Goal: Information Seeking & Learning: Learn about a topic

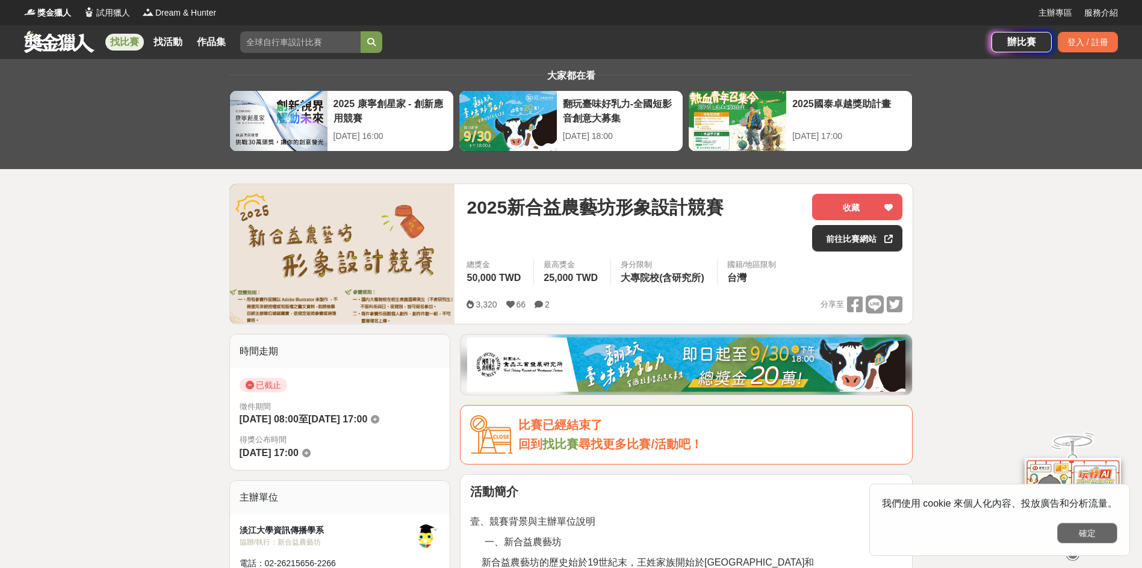
click at [1071, 539] on button "確定" at bounding box center [1087, 533] width 60 height 20
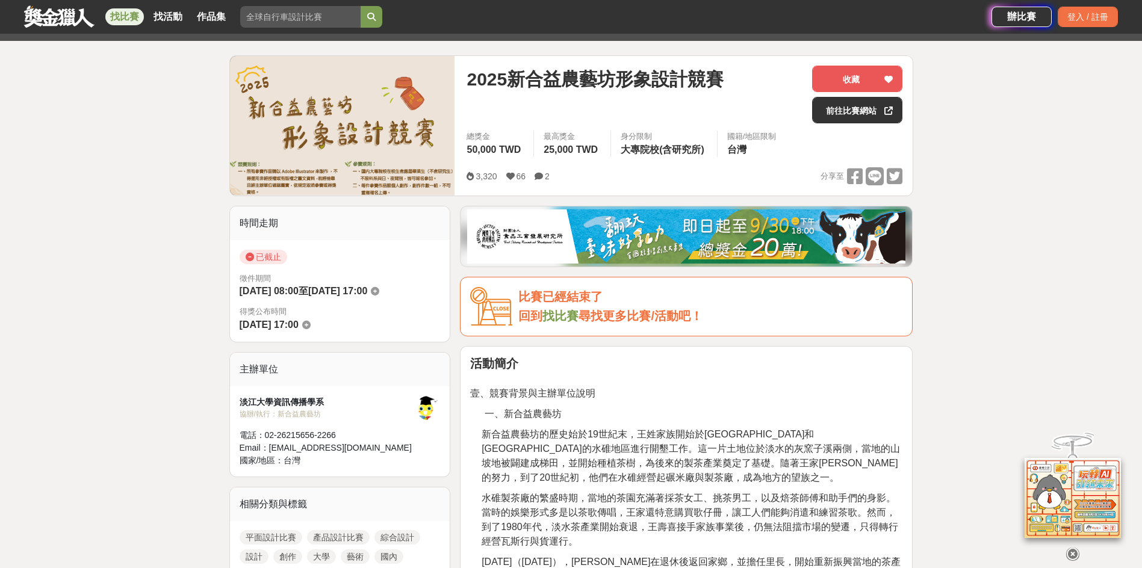
scroll to position [301, 0]
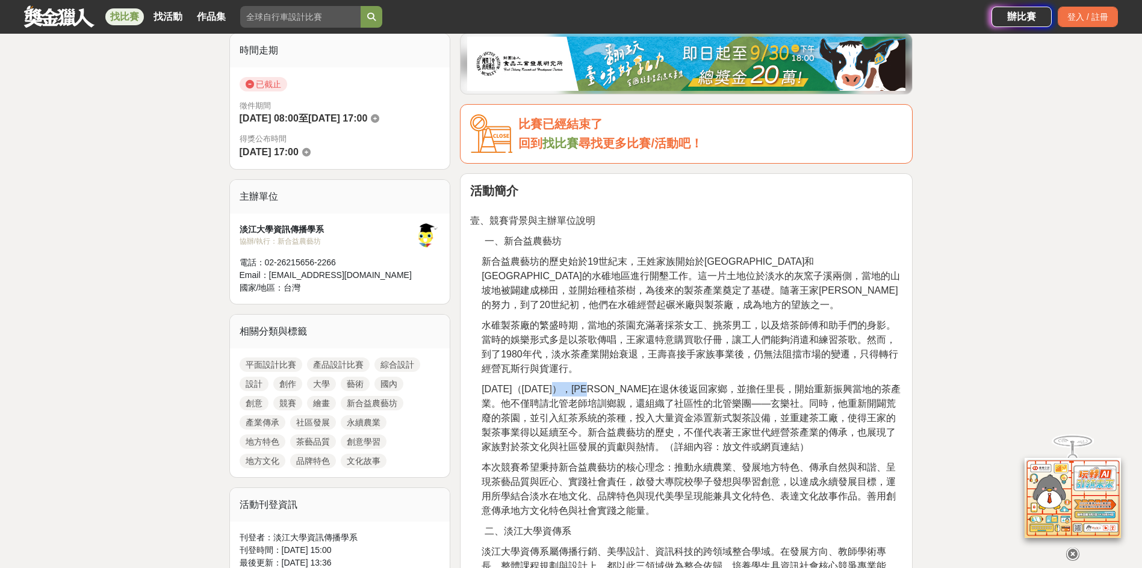
drag, startPoint x: 580, startPoint y: 389, endPoint x: 627, endPoint y: 388, distance: 46.4
click at [627, 388] on span "[DATE]（[DATE]），[PERSON_NAME]在退休後返回家鄉，並擔任里長，開始重新振興當地的茶產業。他不僅聘請北管老師培訓鄉親，還組織了社區性的北…" at bounding box center [691, 418] width 419 height 68
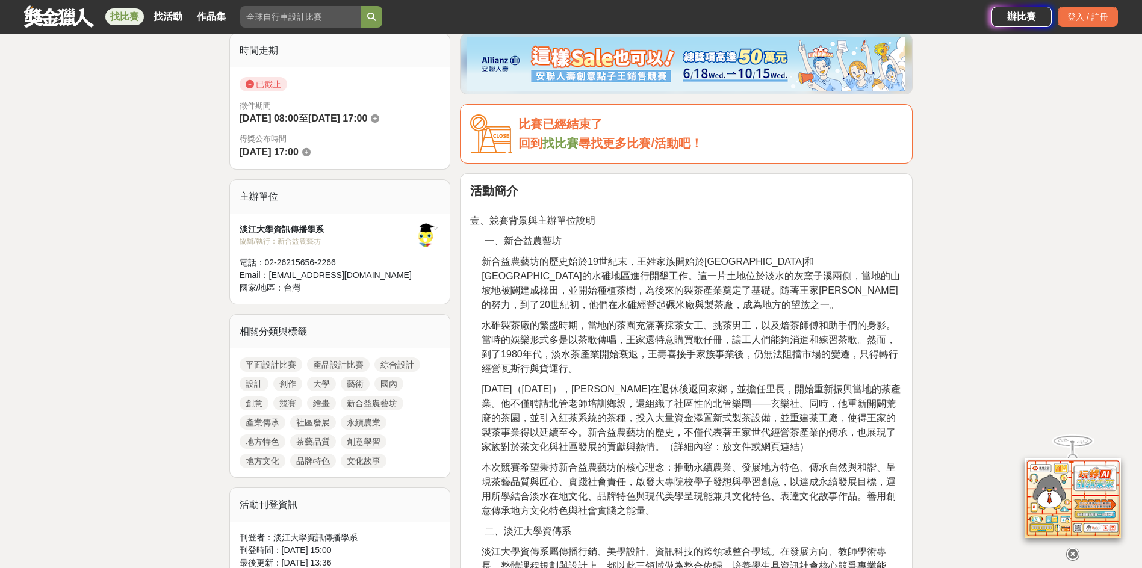
drag, startPoint x: 642, startPoint y: 398, endPoint x: 595, endPoint y: 394, distance: 47.7
click at [643, 398] on span "[DATE]（[DATE]），[PERSON_NAME]在退休後返回家鄉，並擔任里長，開始重新振興當地的茶產業。他不僅聘請北管老師培訓鄉親，還組織了社區性的北…" at bounding box center [691, 418] width 419 height 68
drag, startPoint x: 585, startPoint y: 385, endPoint x: 621, endPoint y: 390, distance: 35.9
click at [621, 390] on span "[DATE]（[DATE]），[PERSON_NAME]在退休後返回家鄉，並擔任里長，開始重新振興當地的茶產業。他不僅聘請北管老師培訓鄉親，還組織了社區性的北…" at bounding box center [691, 418] width 419 height 68
copy span "[PERSON_NAME]"
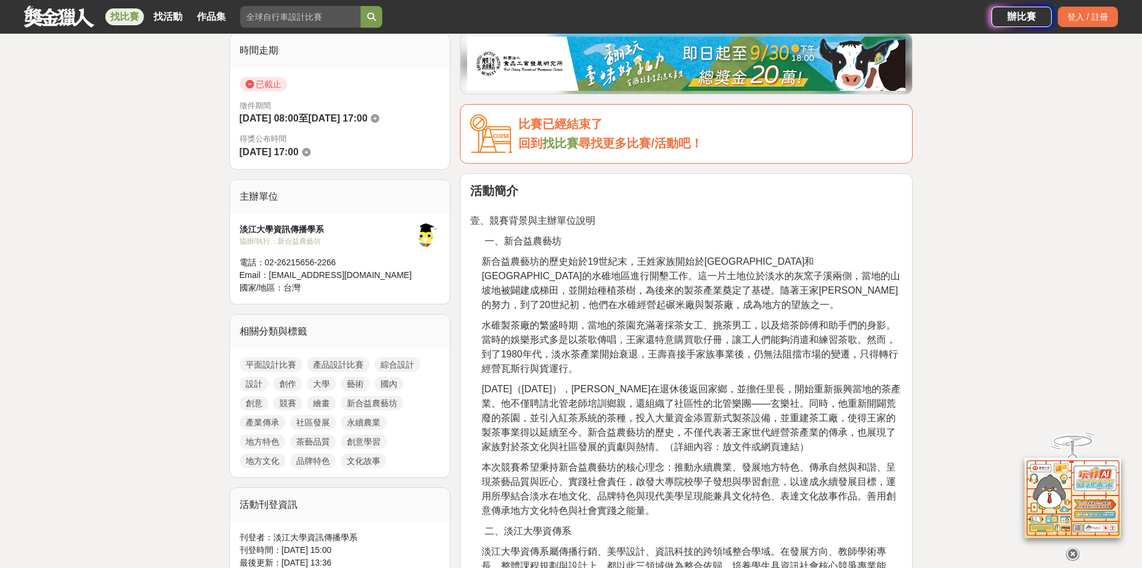
click at [651, 409] on span "[DATE]（[DATE]），[PERSON_NAME]在退休後返回家鄉，並擔任里長，開始重新振興當地的茶產業。他不僅聘請北管老師培訓鄉親，還組織了社區性的北…" at bounding box center [691, 418] width 419 height 68
drag, startPoint x: 632, startPoint y: 389, endPoint x: 885, endPoint y: 394, distance: 253.5
click at [885, 394] on span "[DATE]（[DATE]），[PERSON_NAME]在退休後返回家鄉，並擔任里長，開始重新振興當地的茶產業。他不僅聘請北管老師培訓鄉親，還組織了社區性的北…" at bounding box center [691, 418] width 419 height 68
drag, startPoint x: 754, startPoint y: 409, endPoint x: 890, endPoint y: 406, distance: 136.1
click at [890, 406] on span "[DATE]（[DATE]），[PERSON_NAME]在退休後返回家鄉，並擔任里長，開始重新振興當地的茶產業。他不僅聘請北管老師培訓鄉親，還組織了社區性的北…" at bounding box center [691, 418] width 419 height 68
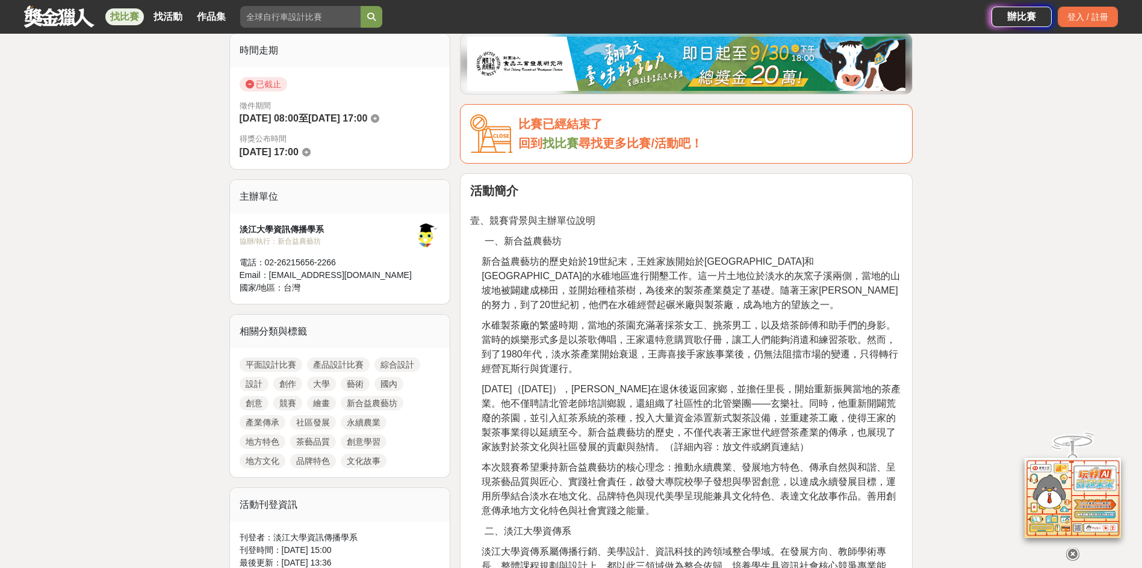
click at [805, 440] on p "[DATE]（[DATE]），[PERSON_NAME]在退休後返回家鄉，並擔任里長，開始重新振興當地的茶產業。他不僅聘請北管老師培訓鄉親，還組織了社區性的北…" at bounding box center [692, 418] width 421 height 72
drag, startPoint x: 578, startPoint y: 430, endPoint x: 767, endPoint y: 436, distance: 188.5
click at [767, 436] on span "[DATE]（[DATE]），[PERSON_NAME]在退休後返回家鄉，並擔任里長，開始重新振興當地的茶產業。他不僅聘請北管老師培訓鄉親，還組織了社區性的北…" at bounding box center [691, 418] width 419 height 68
click at [676, 501] on span "、發展地方特色、傳承自然與和諧、呈現茶藝品質與匠心、實踐社會責任，啟發大專院校學子發想與學習創意，以達成永續發展目標，運用所學結合淡水在地文化、品牌特色與現代…" at bounding box center [689, 489] width 414 height 54
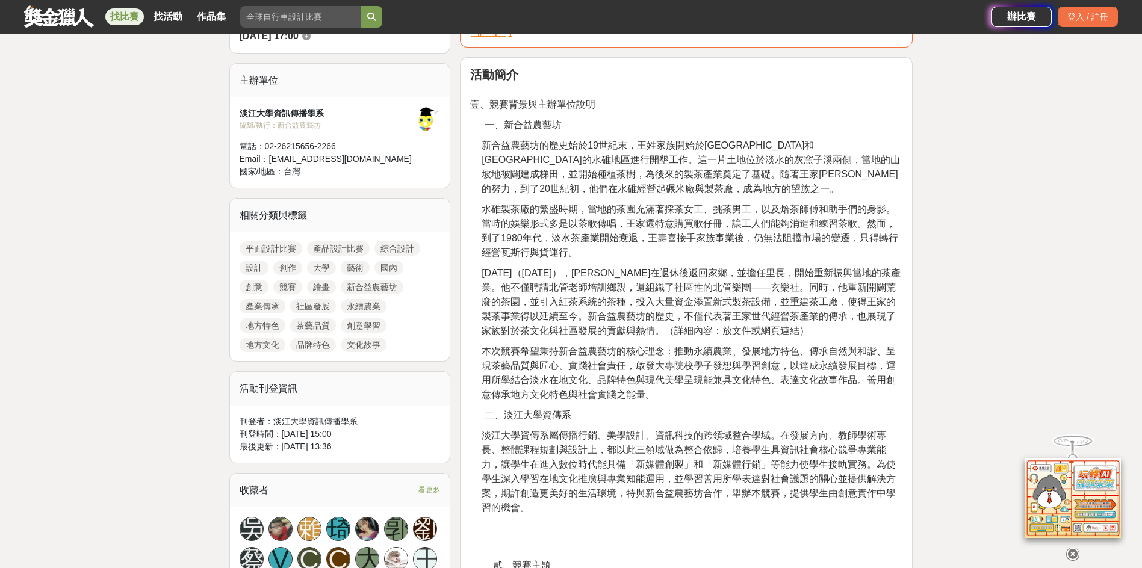
scroll to position [421, 0]
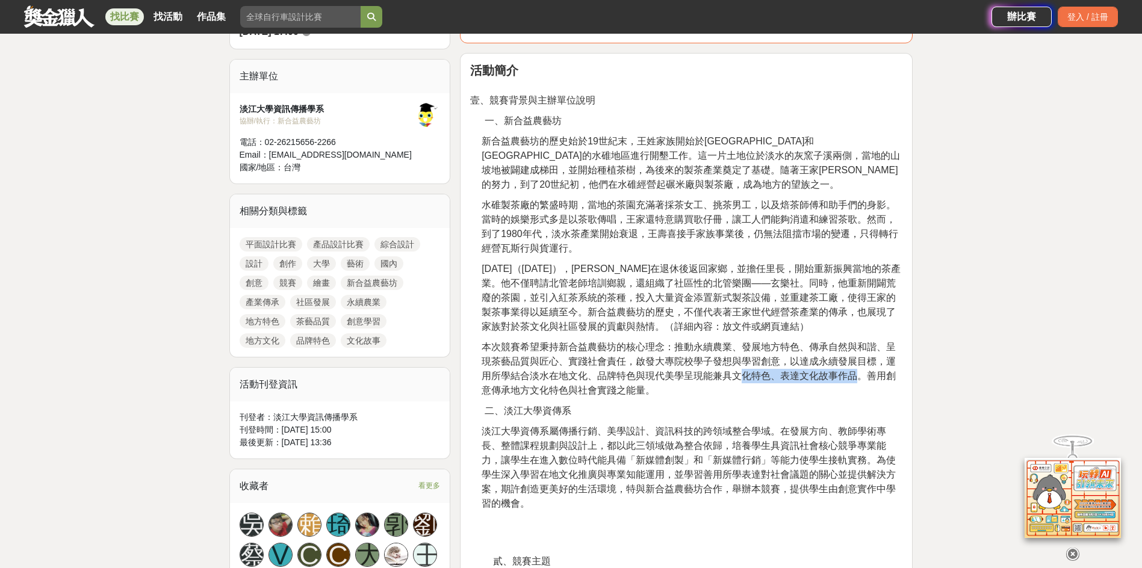
drag, startPoint x: 744, startPoint y: 368, endPoint x: 834, endPoint y: 391, distance: 93.0
click at [857, 368] on span "、發展地方特色、傳承自然與和諧、呈現茶藝品質與匠心、實踐社會責任，啟發大專院校學子發想與學習創意，以達成永續發展目標，運用所學結合淡水在地文化、品牌特色與現代…" at bounding box center [689, 369] width 414 height 54
drag, startPoint x: 801, startPoint y: 409, endPoint x: 627, endPoint y: 376, distance: 177.1
click at [795, 407] on p "二、淡江大學資傳系" at bounding box center [694, 411] width 418 height 14
drag, startPoint x: 772, startPoint y: 376, endPoint x: 888, endPoint y: 377, distance: 115.6
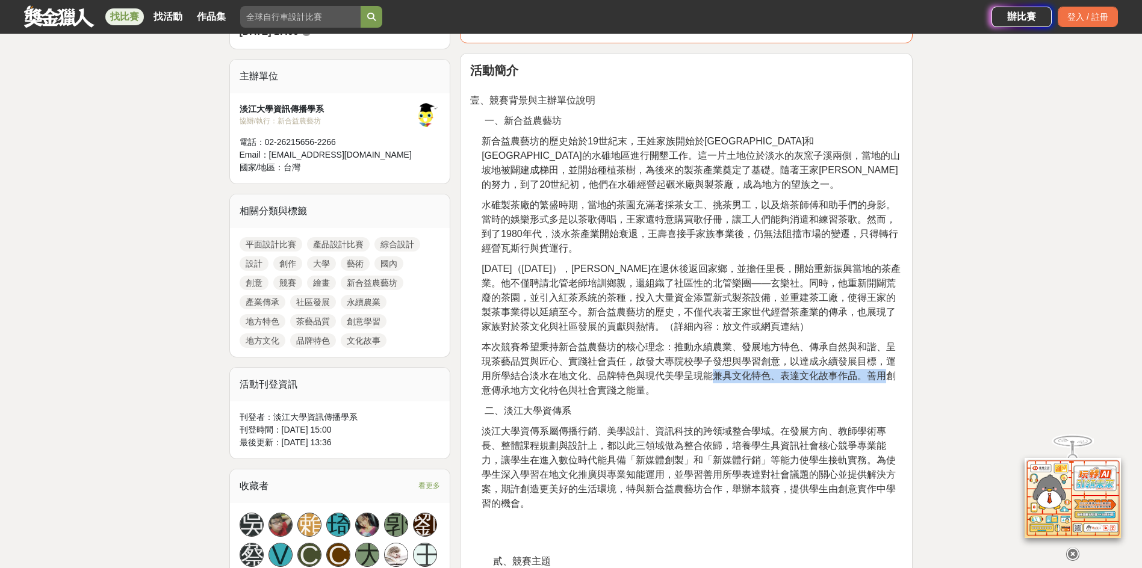
click at [888, 377] on span "、發展地方特色、傳承自然與和諧、呈現茶藝品質與匠心、實踐社會責任，啟發大專院校學子發想與學習創意，以達成永續發展目標，運用所學結合淡水在地文化、品牌特色與現代…" at bounding box center [689, 369] width 414 height 54
click at [546, 389] on span "、發展地方特色、傳承自然與和諧、呈現茶藝品質與匠心、實踐社會責任，啟發大專院校學子發想與學習創意，以達成永續發展目標，運用所學結合淡水在地文化、品牌特色與現代…" at bounding box center [689, 369] width 414 height 54
click at [552, 442] on span "淡江大學資傳系屬傳播行銷、美學設計、資訊科技的跨領域整合學域。在發展方向、教師學術專長、整體課程規劃與設計上，都以此三領域做為整合依歸，培養學生具資訊社會核心…" at bounding box center [689, 467] width 414 height 82
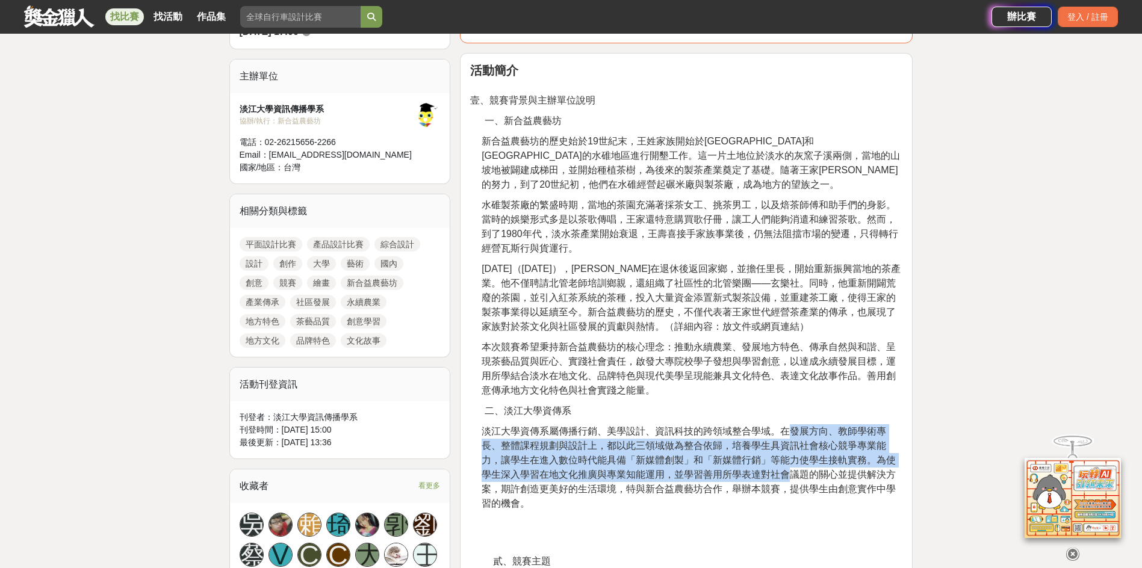
drag, startPoint x: 789, startPoint y: 436, endPoint x: 782, endPoint y: 485, distance: 49.9
click at [782, 485] on span "淡江大學資傳系屬傳播行銷、美學設計、資訊科技的跨領域整合學域。在發展方向、教師學術專長、整體課程規劃與設計上，都以此三領域做為整合依歸，培養學生具資訊社會核心…" at bounding box center [689, 467] width 414 height 82
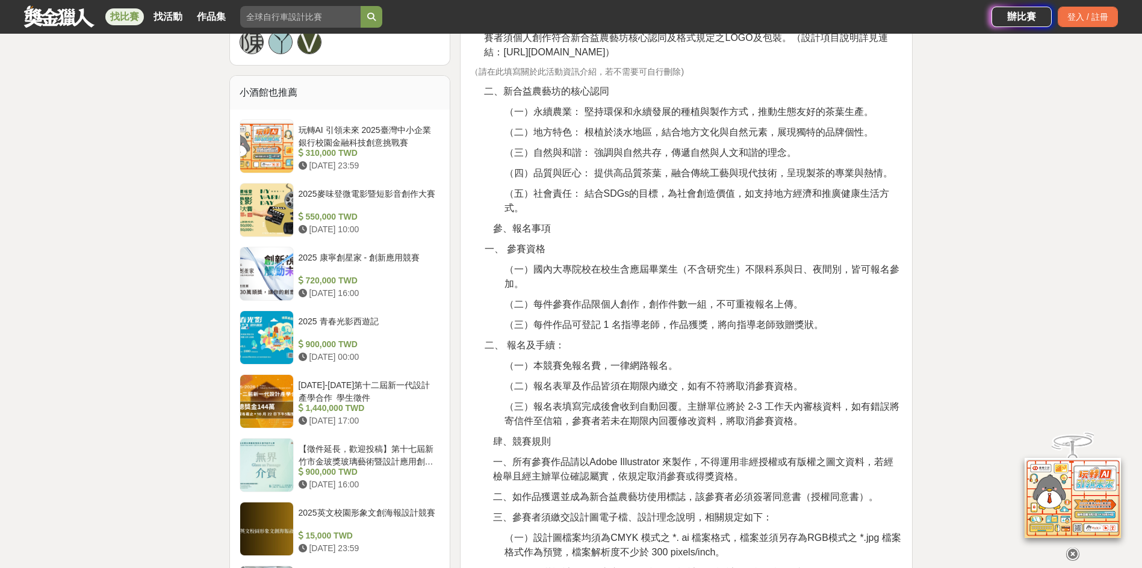
scroll to position [1144, 0]
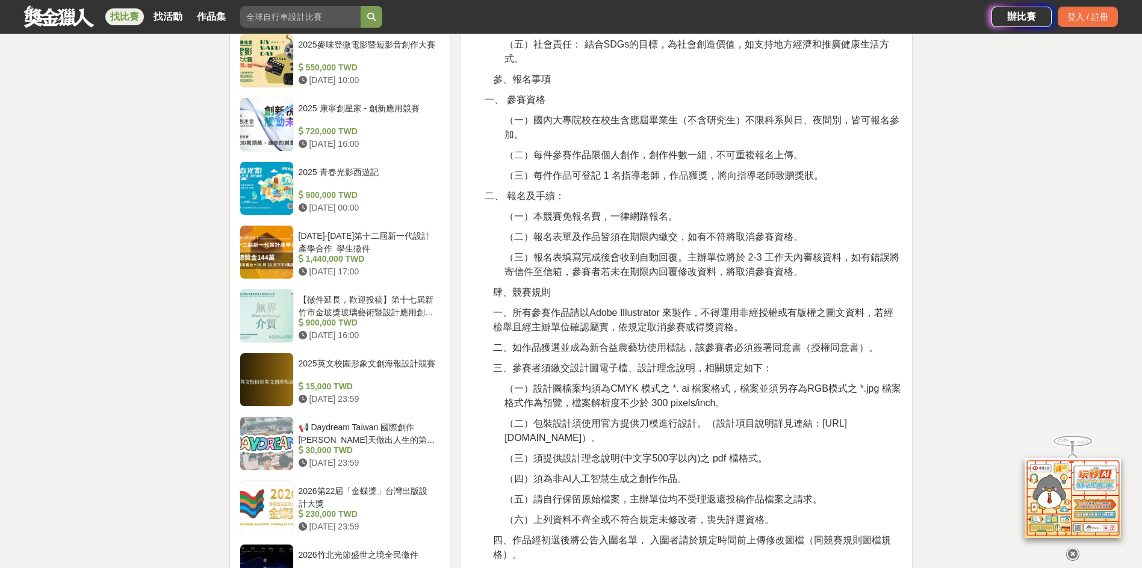
click at [716, 367] on span "三、參賽者須繳交設計圖電子檔、設計理念說明，相關規定如下：" at bounding box center [632, 368] width 279 height 10
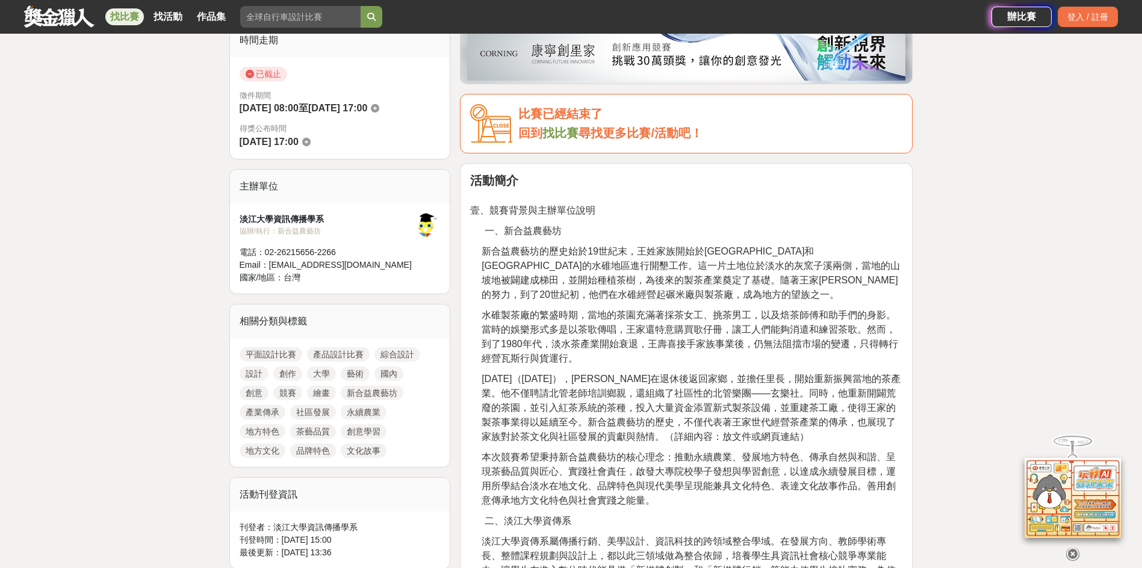
scroll to position [301, 0]
